Goal: Task Accomplishment & Management: Manage account settings

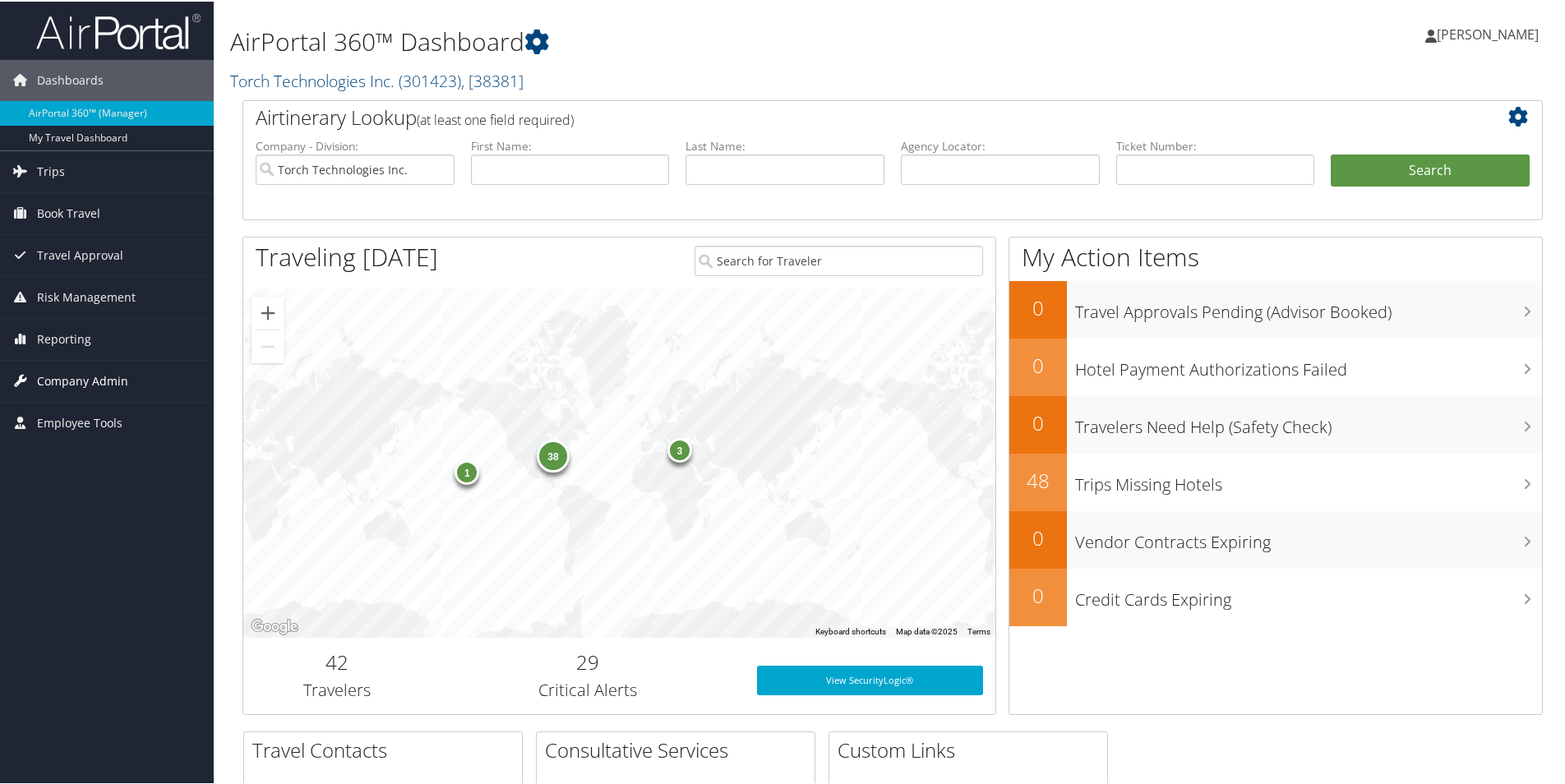
click at [103, 384] on span "Company Admin" at bounding box center [83, 379] width 91 height 41
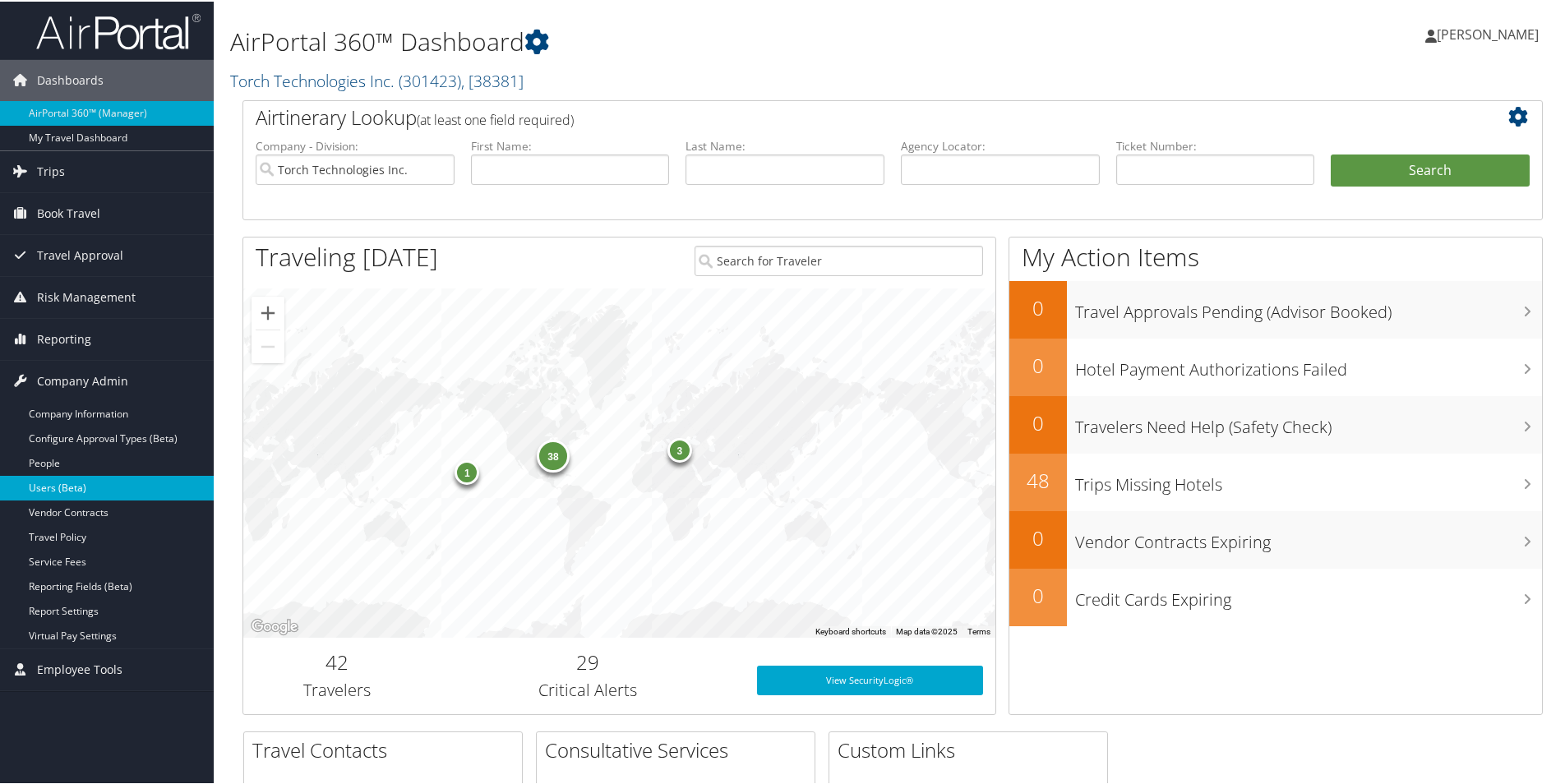
click at [64, 485] on link "Users (Beta)" at bounding box center [106, 485] width 213 height 24
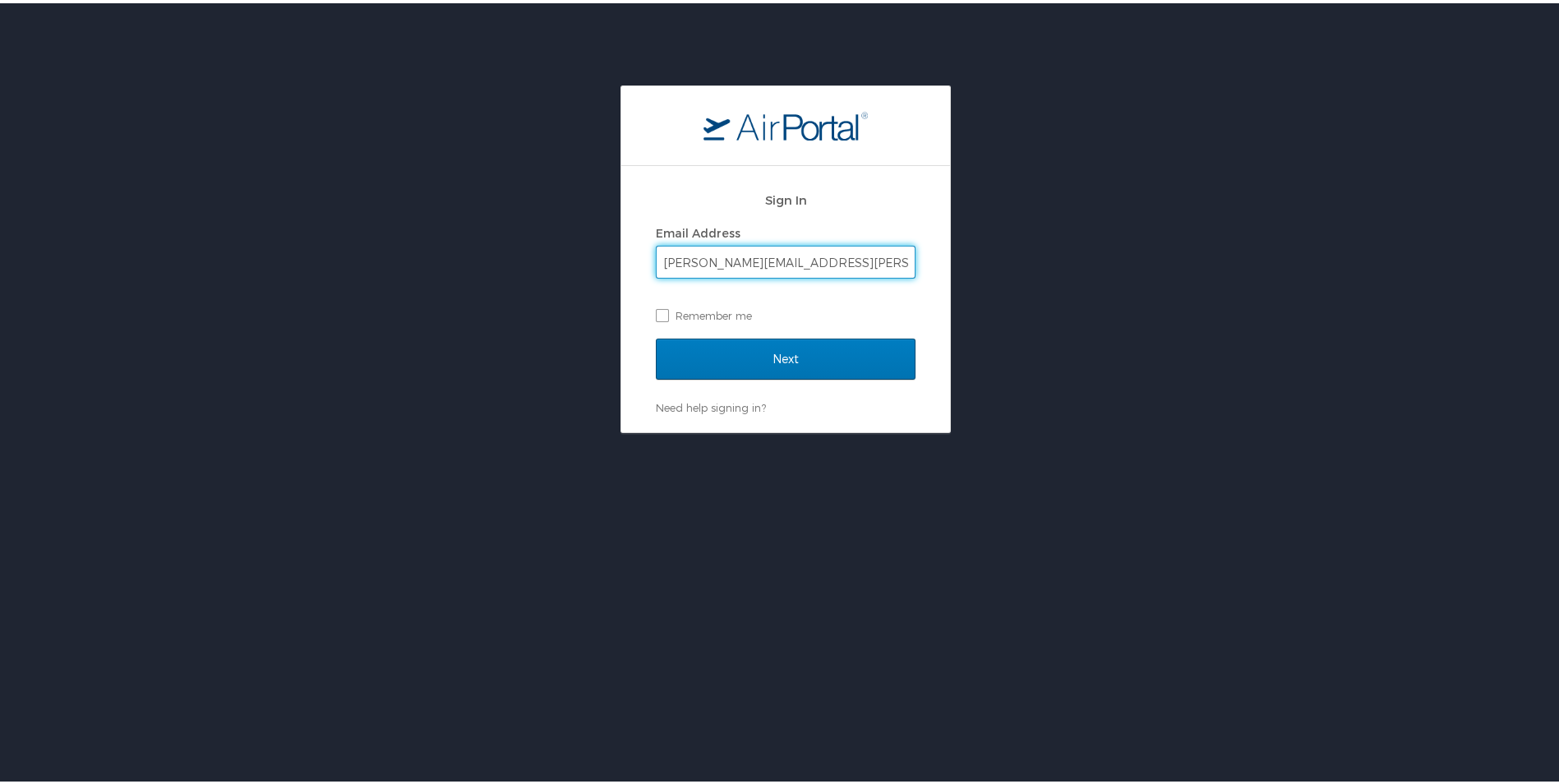
type input "[PERSON_NAME][EMAIL_ADDRESS][PERSON_NAME][DOMAIN_NAME]"
click at [656, 335] on input "Next" at bounding box center [785, 355] width 260 height 41
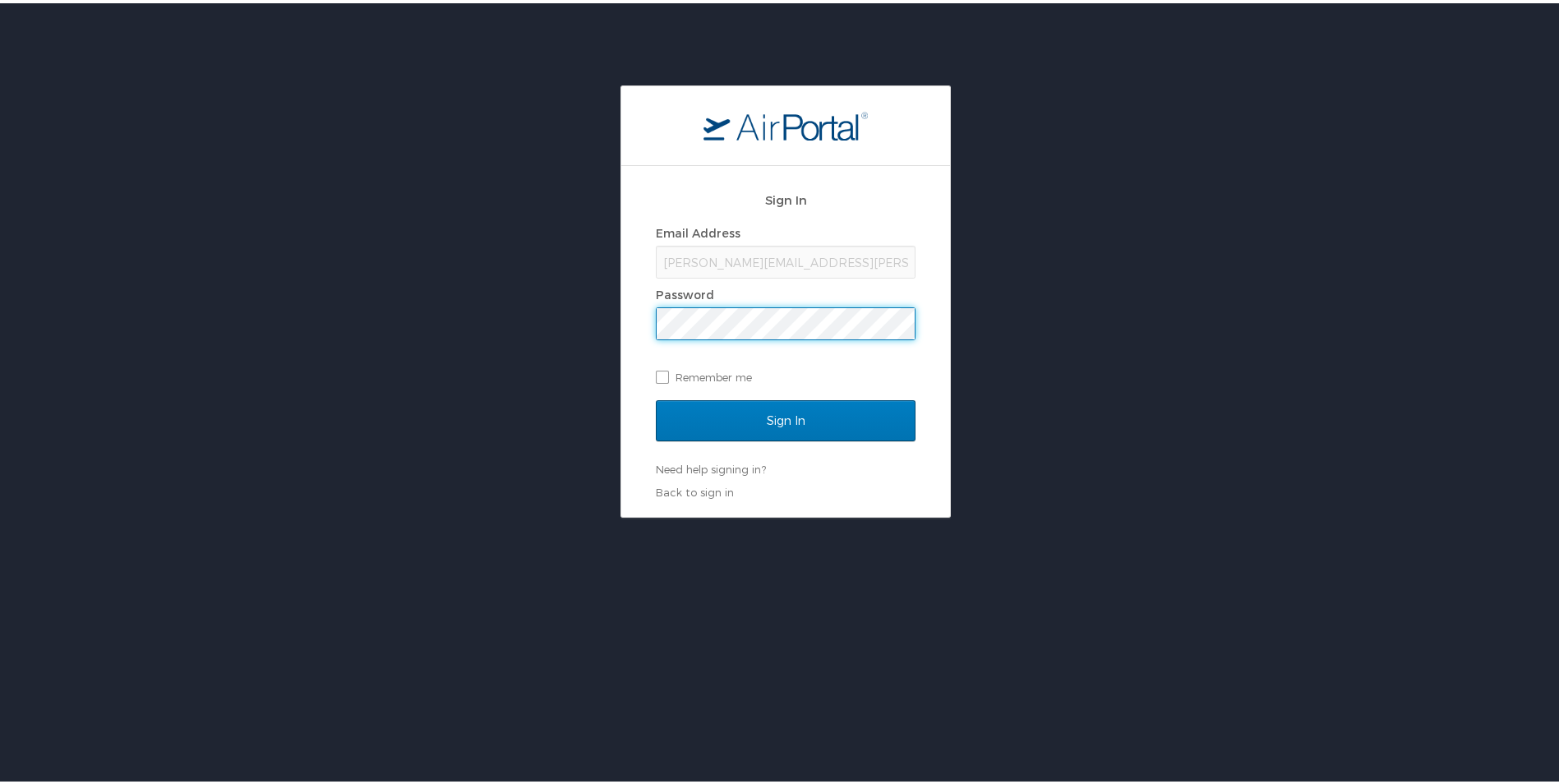
click at [656, 397] on input "Sign In" at bounding box center [785, 416] width 260 height 41
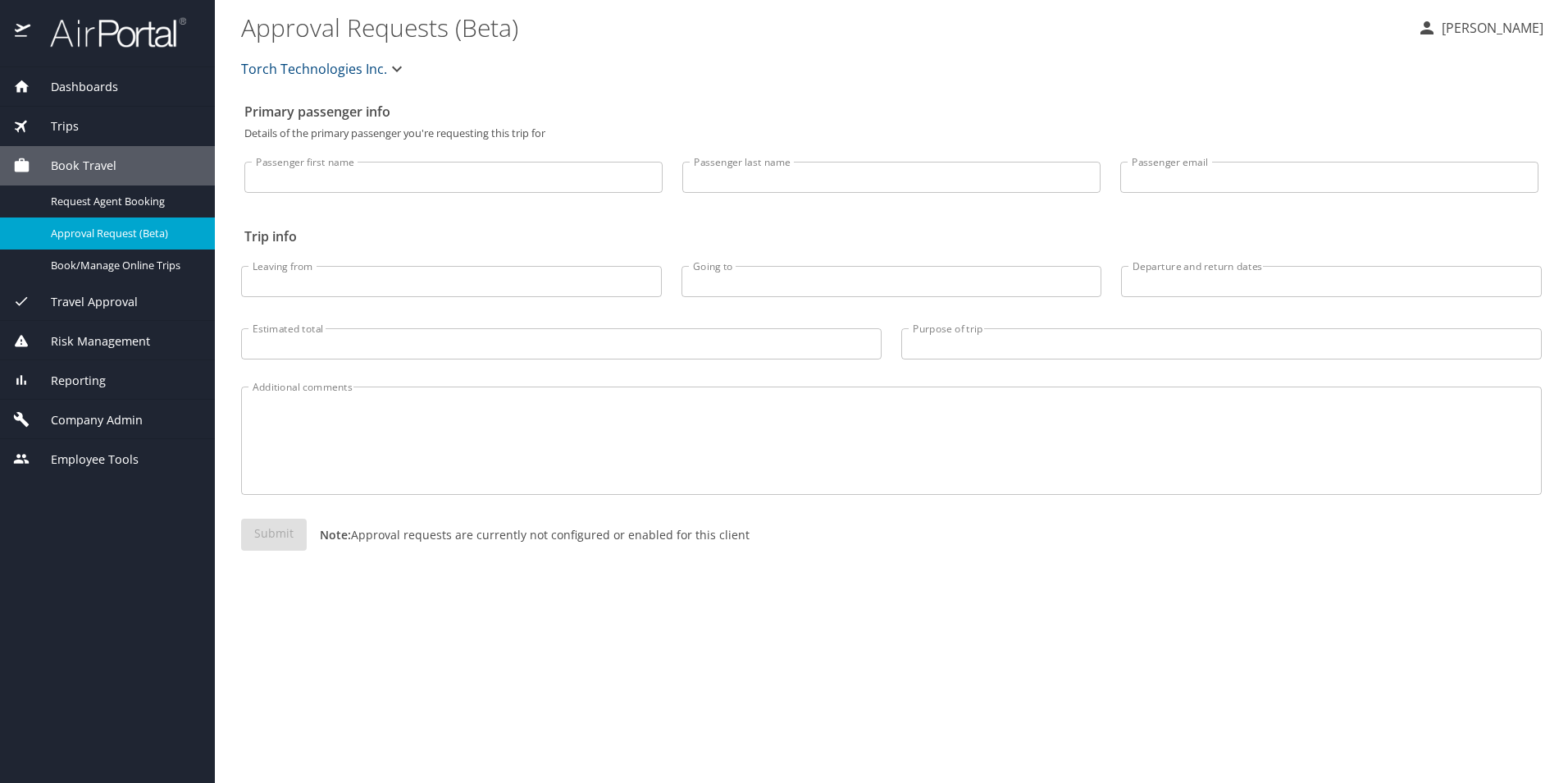
click at [109, 423] on span "Company Admin" at bounding box center [86, 420] width 112 height 18
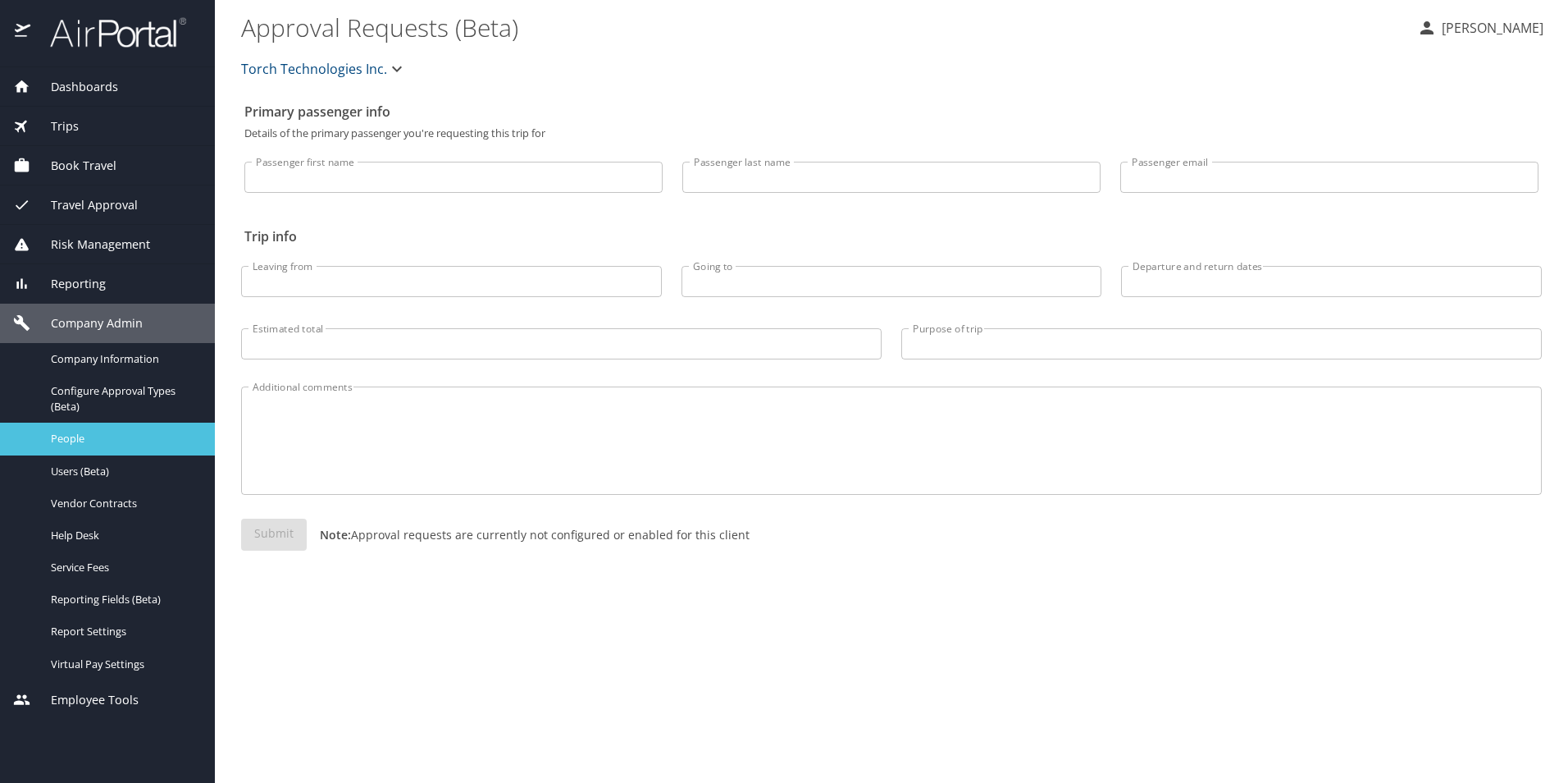
click at [79, 439] on span "People" at bounding box center [122, 438] width 144 height 15
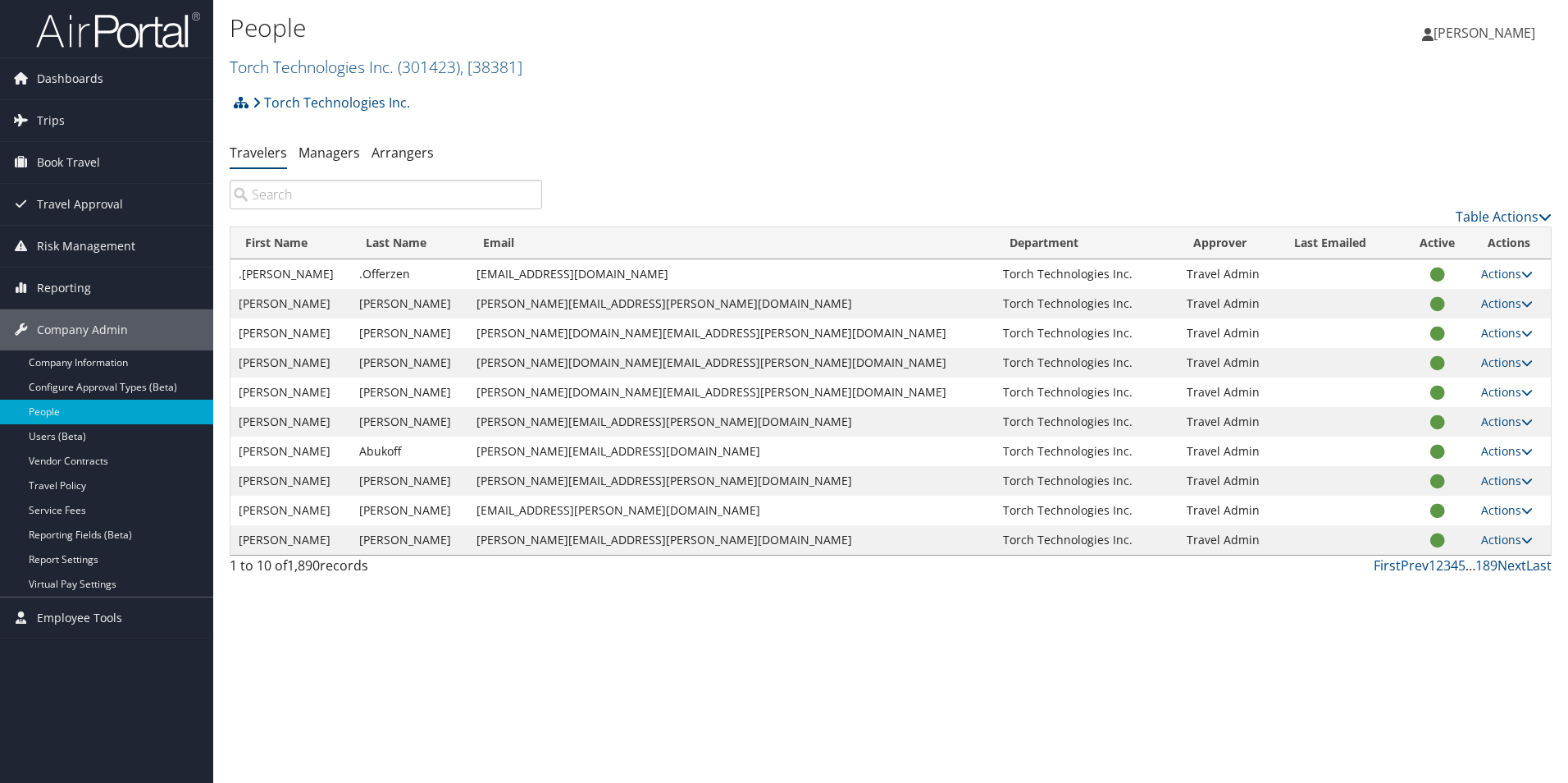
click at [362, 190] on input "search" at bounding box center [385, 194] width 313 height 30
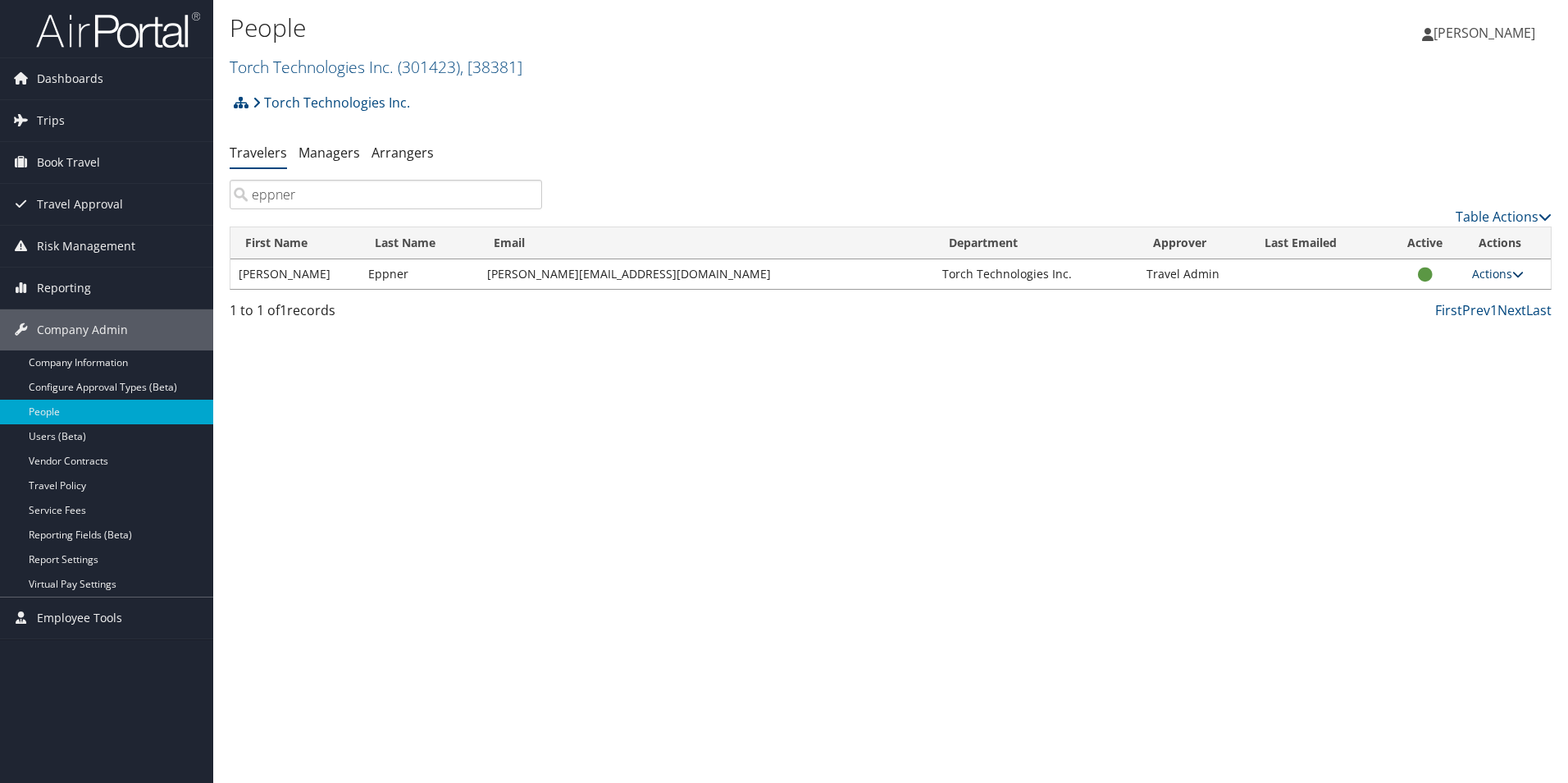
type input "eppner"
click at [1495, 276] on link "Actions" at bounding box center [1497, 273] width 52 height 15
click at [1468, 384] on link "Reset User's Password" at bounding box center [1445, 382] width 151 height 28
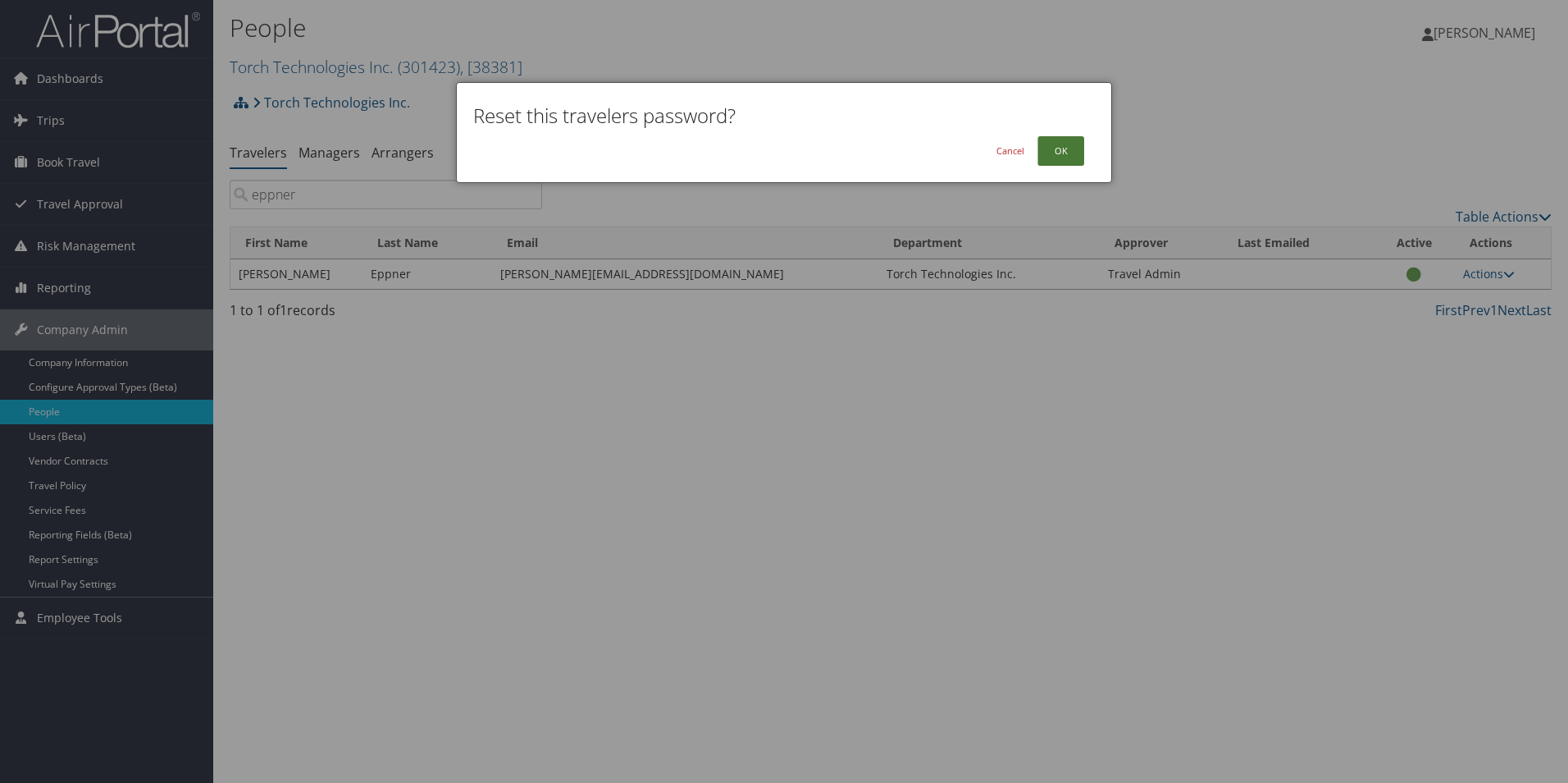
click at [1068, 151] on button "OK" at bounding box center [1061, 150] width 47 height 30
